Goal: Information Seeking & Learning: Check status

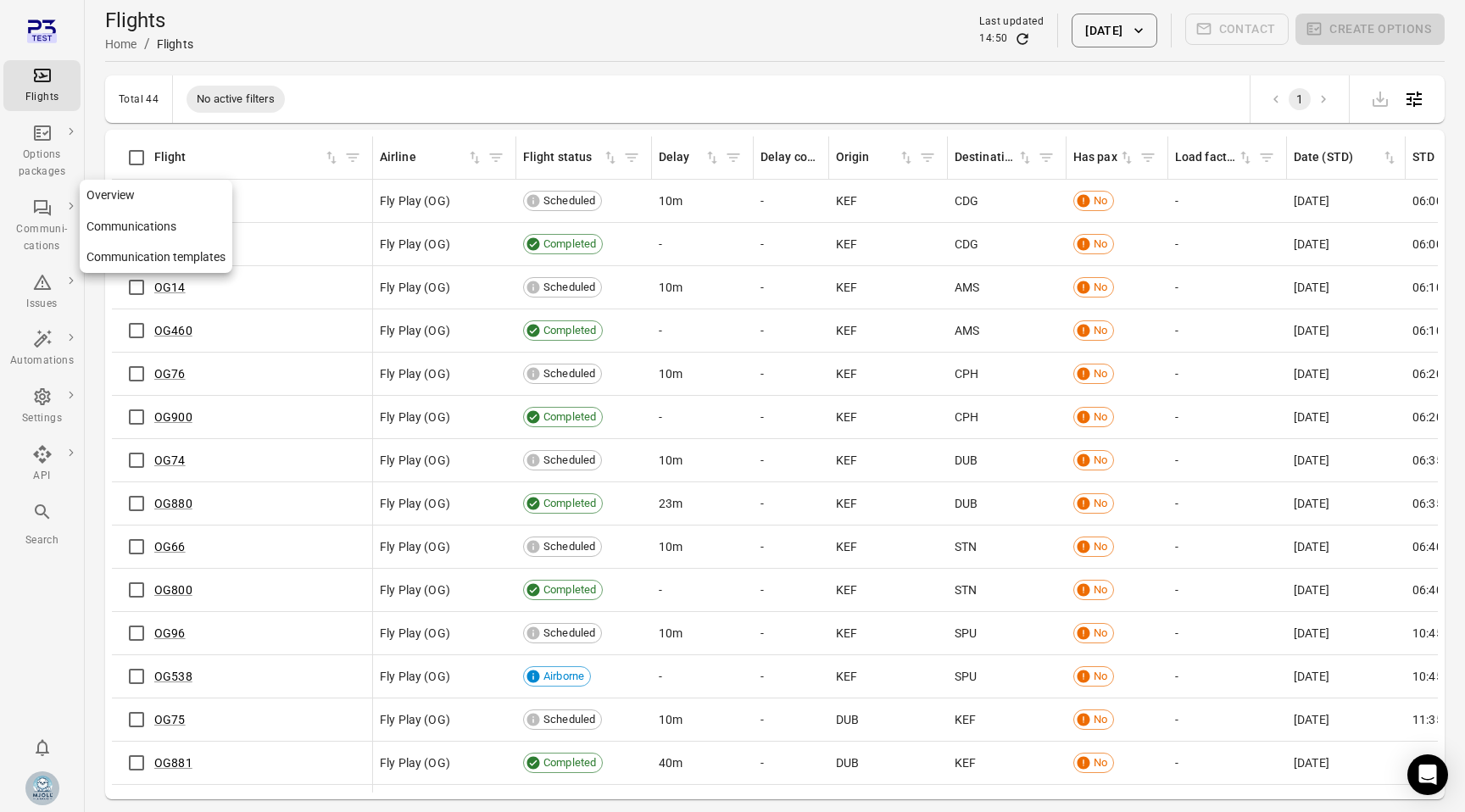
click at [49, 222] on div "Communi-cations" at bounding box center [42, 238] width 63 height 34
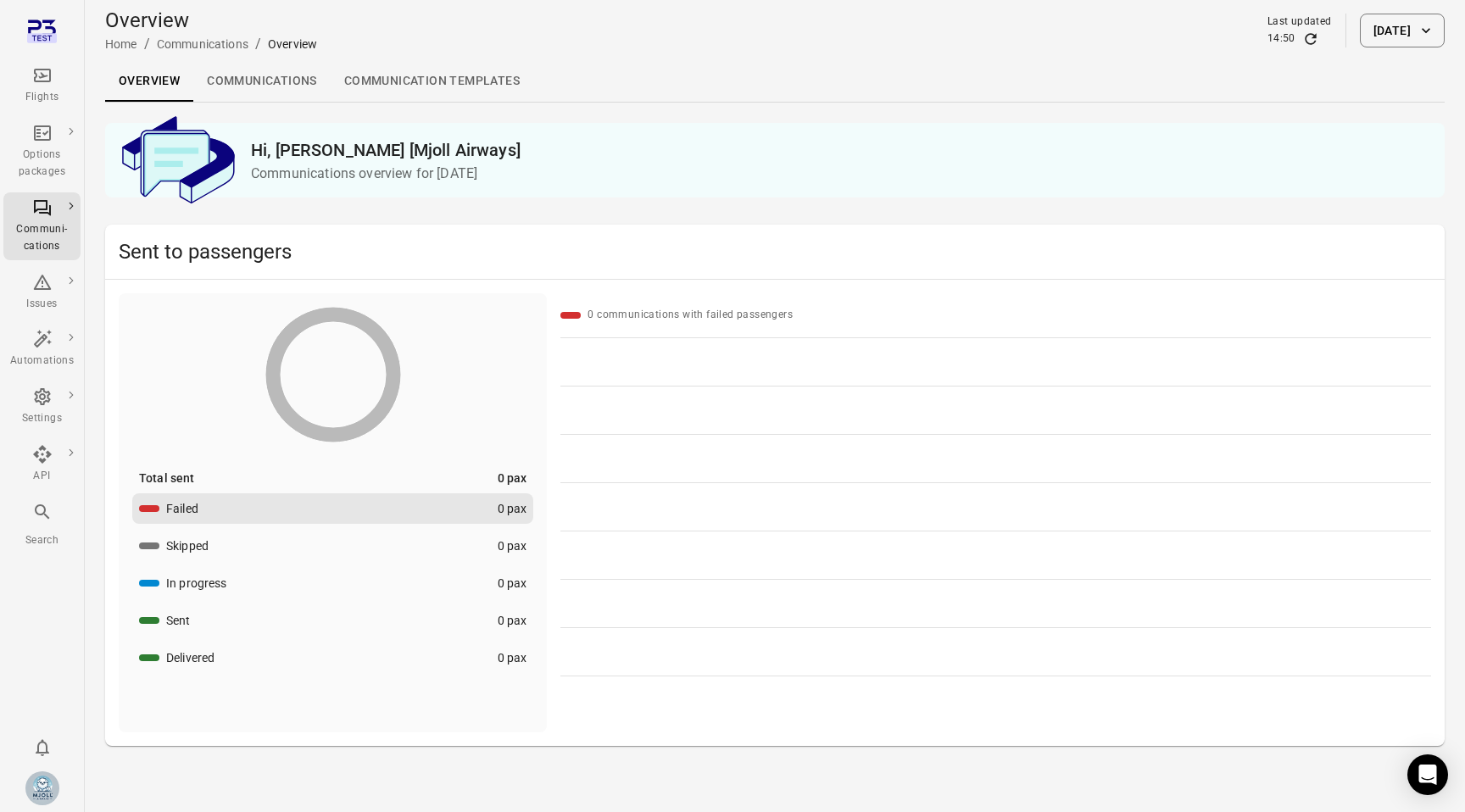
click at [1372, 64] on div "Overview Communications Communication templates" at bounding box center [775, 81] width 1340 height 41
click at [1367, 36] on button "[DATE]" at bounding box center [1403, 30] width 85 height 34
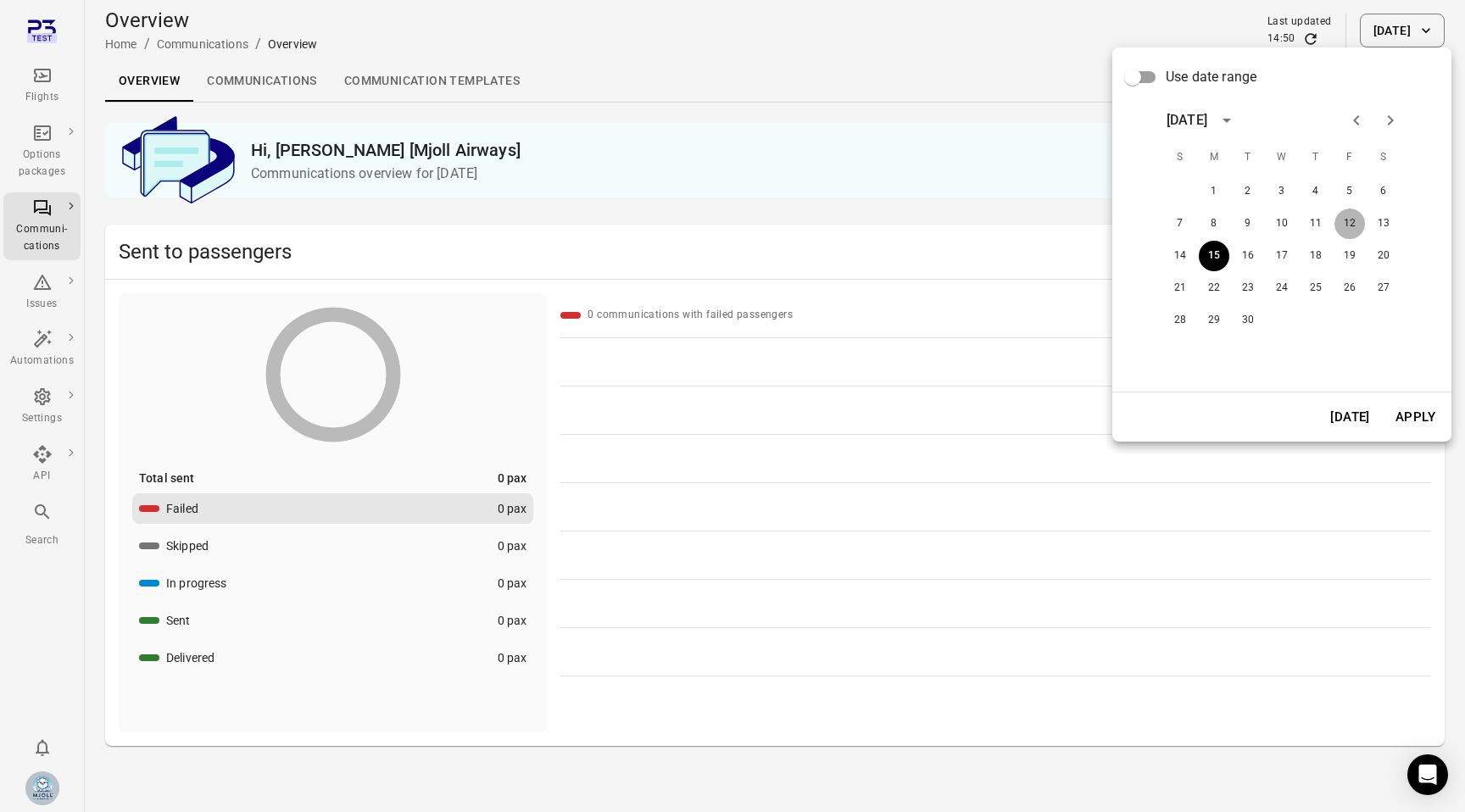
click at [1356, 227] on button "12" at bounding box center [1350, 223] width 30 height 30
click at [1422, 428] on button "Apply" at bounding box center [1416, 416] width 58 height 36
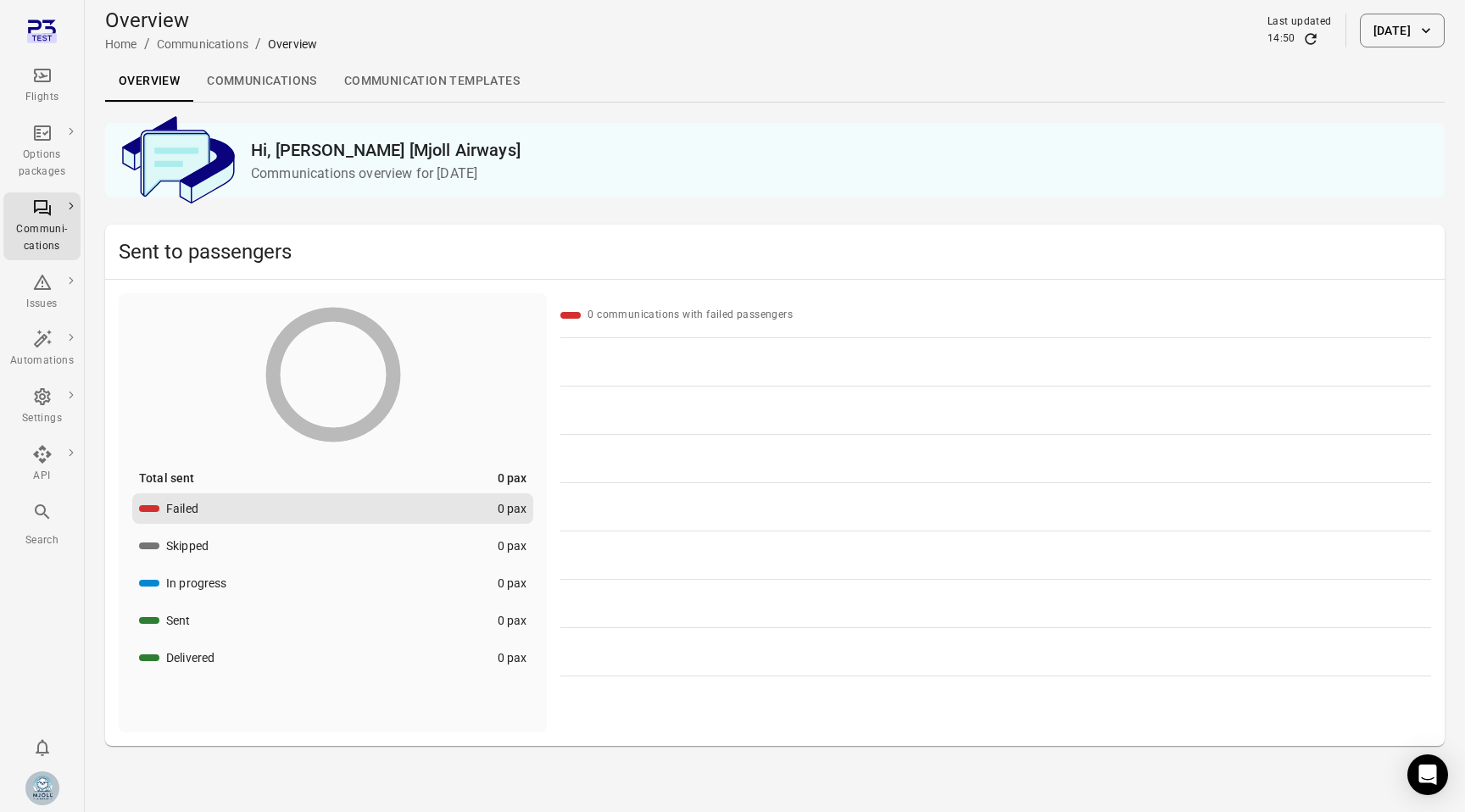
click at [1384, 7] on div "Overview Home / Communications / Overview Last updated 14:50 [DATE]" at bounding box center [775, 30] width 1340 height 48
click at [1384, 39] on button "[DATE]" at bounding box center [1403, 30] width 85 height 34
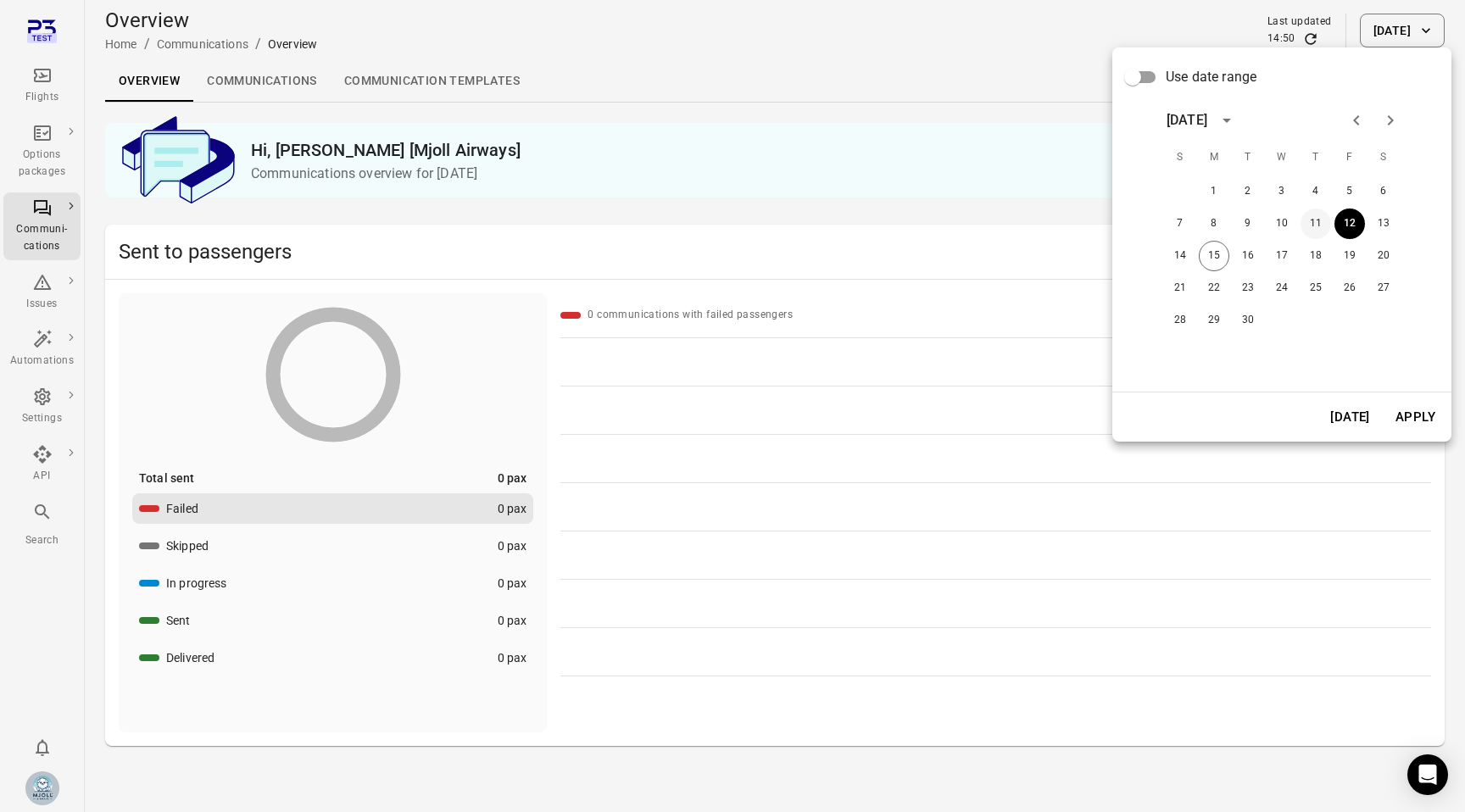
click at [1322, 229] on button "11" at bounding box center [1316, 223] width 30 height 30
click at [1410, 410] on button "Apply" at bounding box center [1416, 416] width 58 height 36
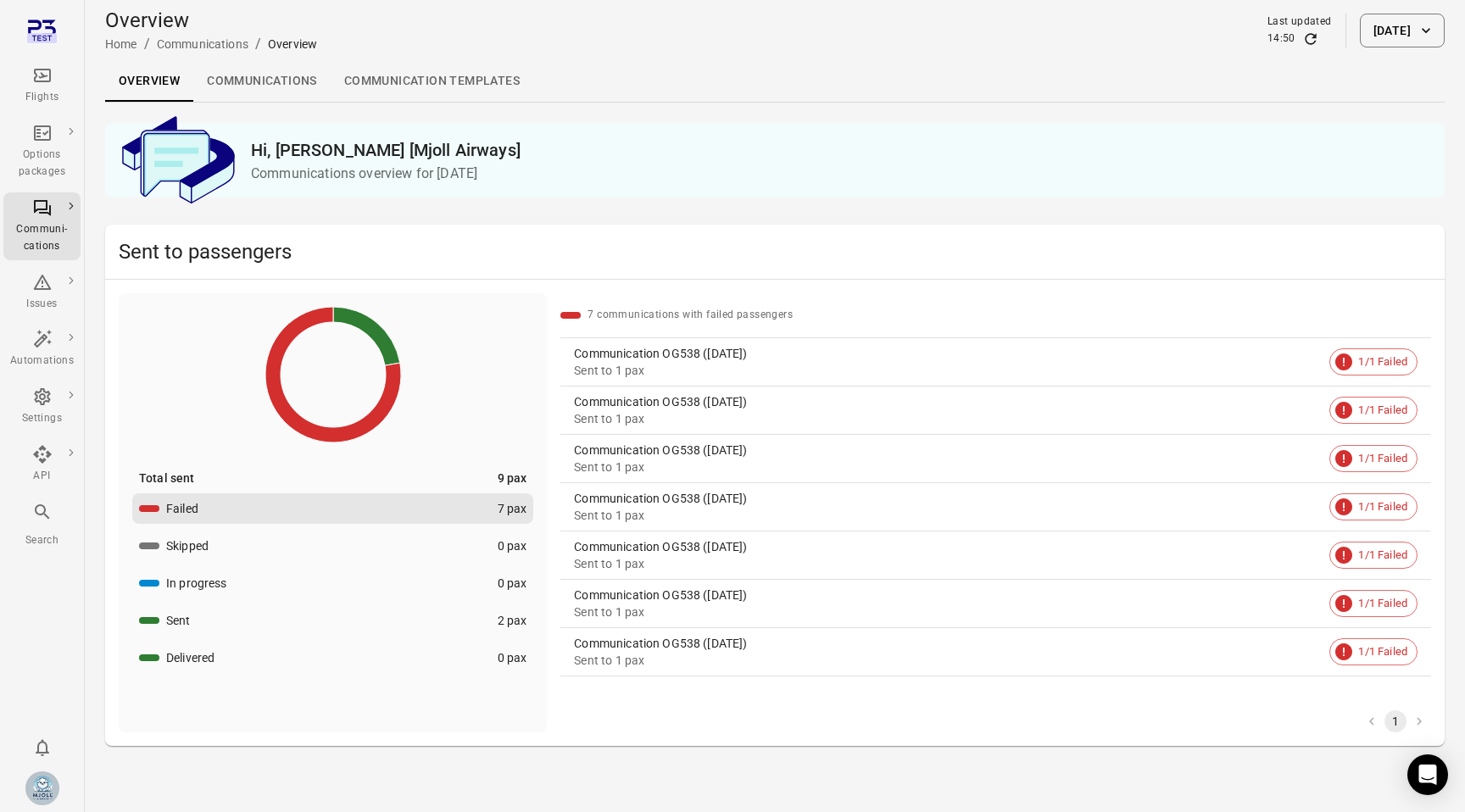
click at [739, 360] on div "Communication OG538 ([DATE])" at bounding box center [949, 354] width 749 height 17
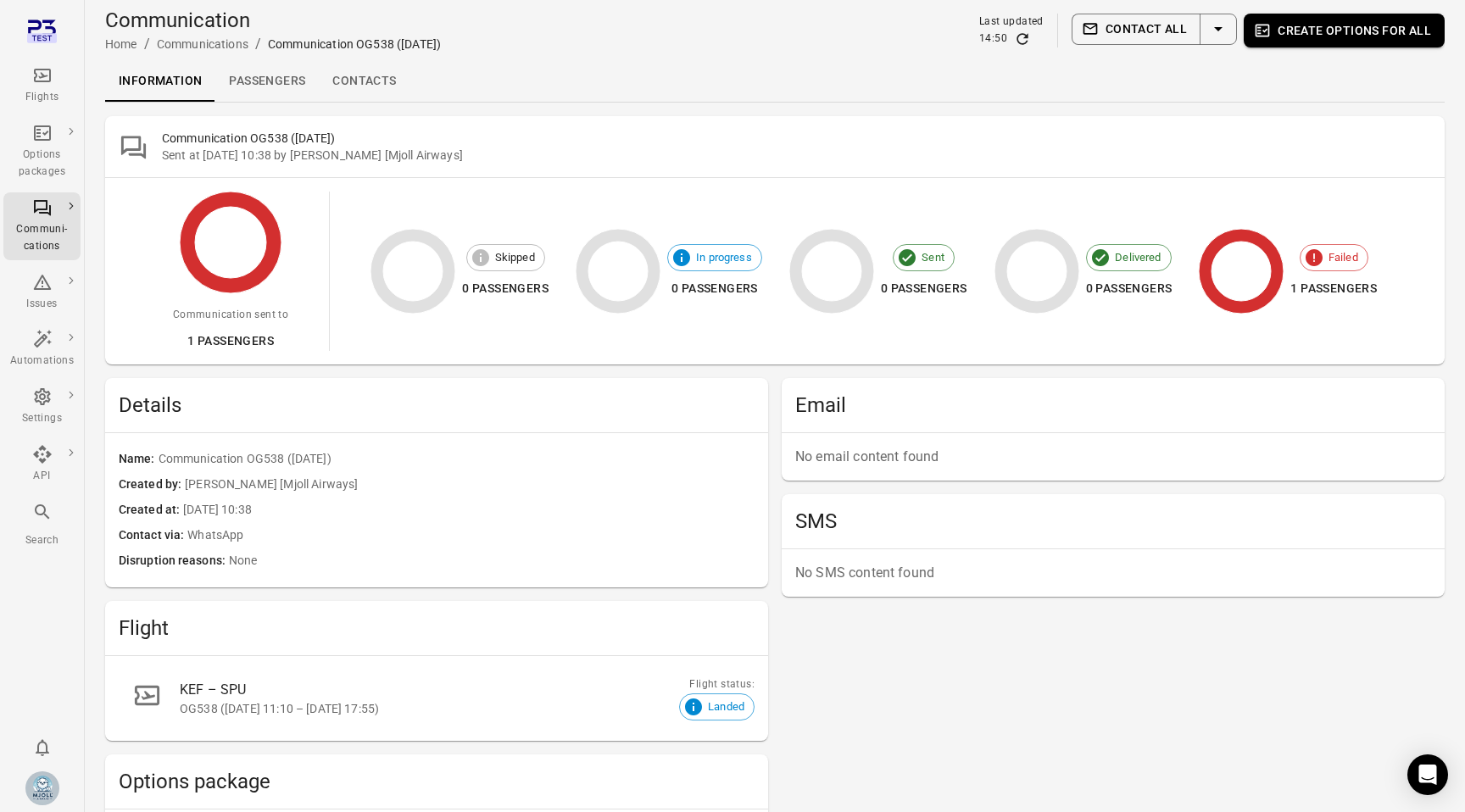
click at [291, 92] on link "Passengers" at bounding box center [266, 81] width 103 height 41
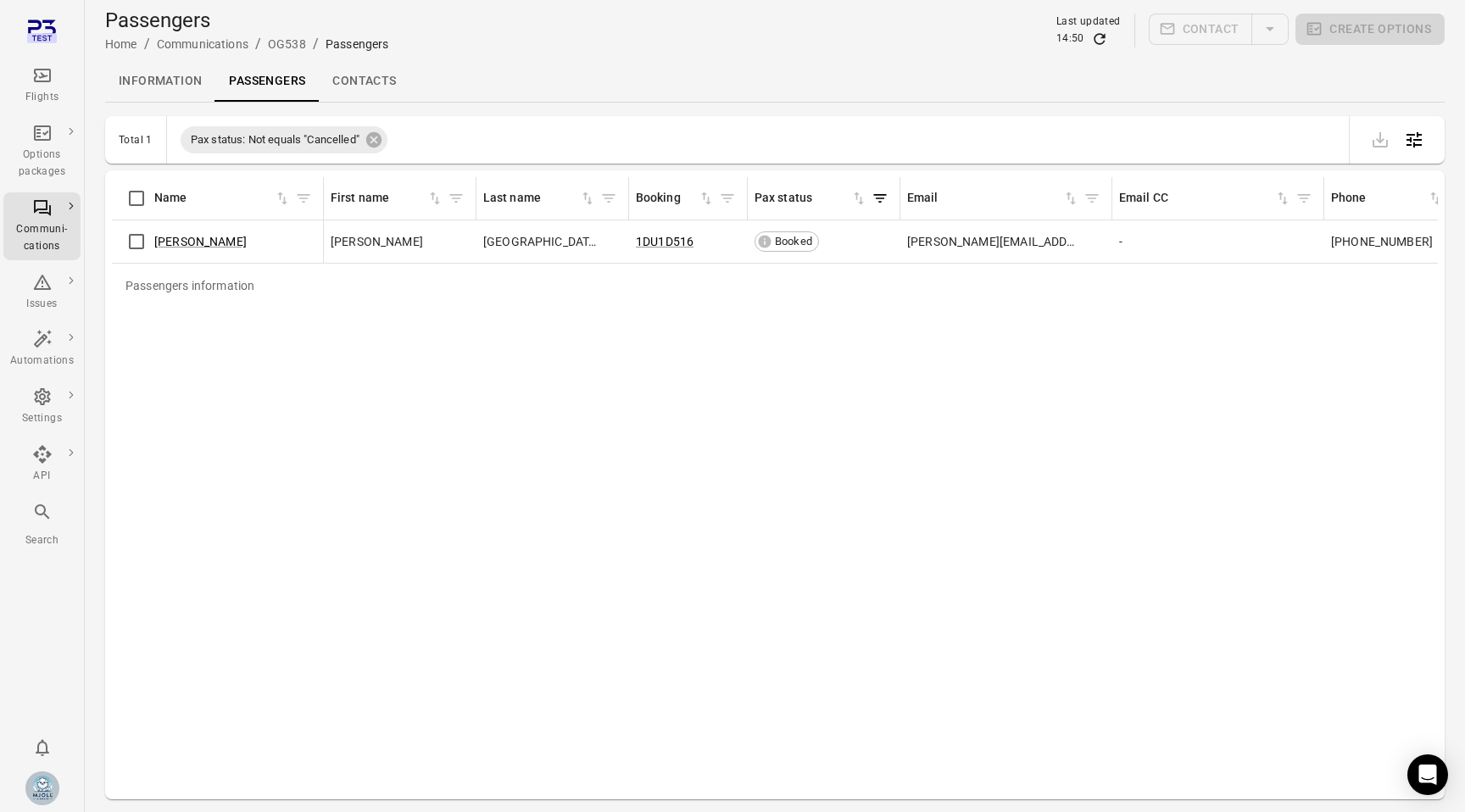
click at [613, 365] on div "Passengers information Name First name Last name Booking Pax status Email Email…" at bounding box center [775, 484] width 1326 height 615
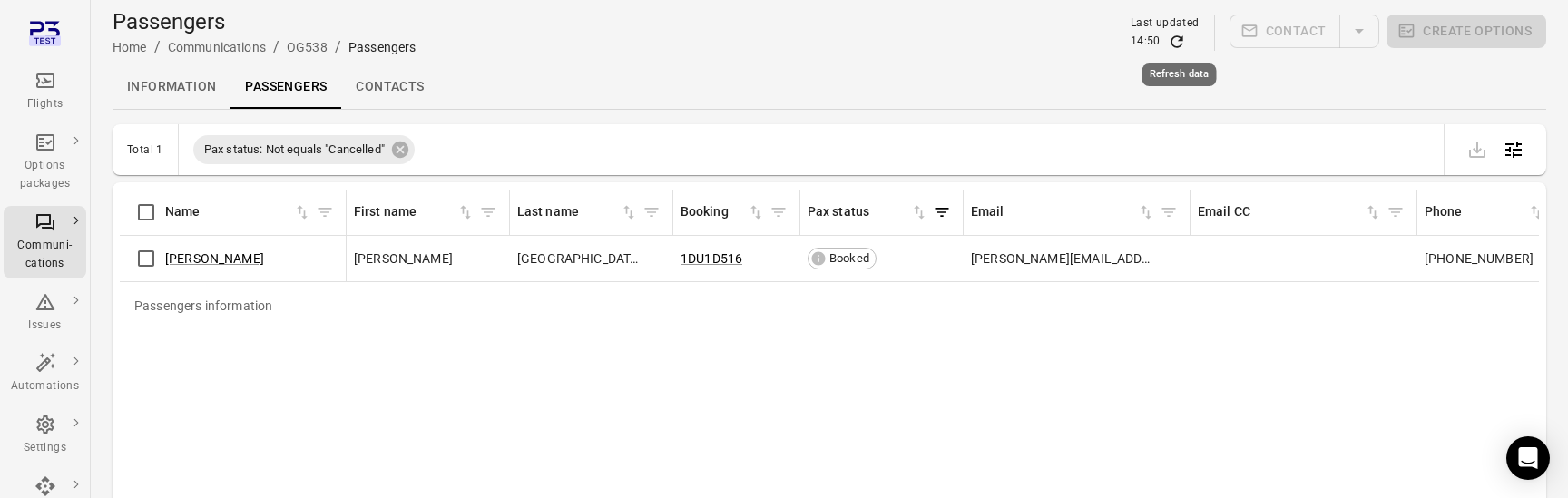
click at [1180, 44] on icon "Refresh data" at bounding box center [1178, 42] width 19 height 19
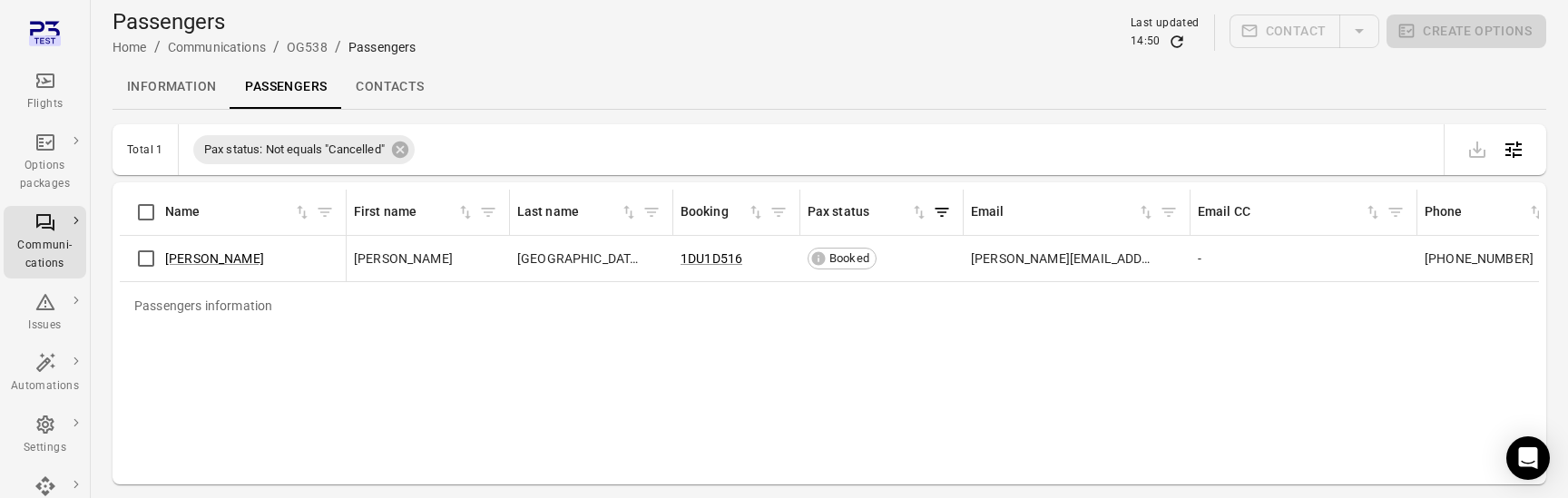
click at [716, 439] on div "Passengers information Name First name Last name Booking Pax status Email Email…" at bounding box center [830, 334] width 1419 height 288
click at [401, 332] on div "Passengers information Name First name Last name Booking Pax status Email Email…" at bounding box center [830, 334] width 1419 height 288
